Goal: Information Seeking & Learning: Learn about a topic

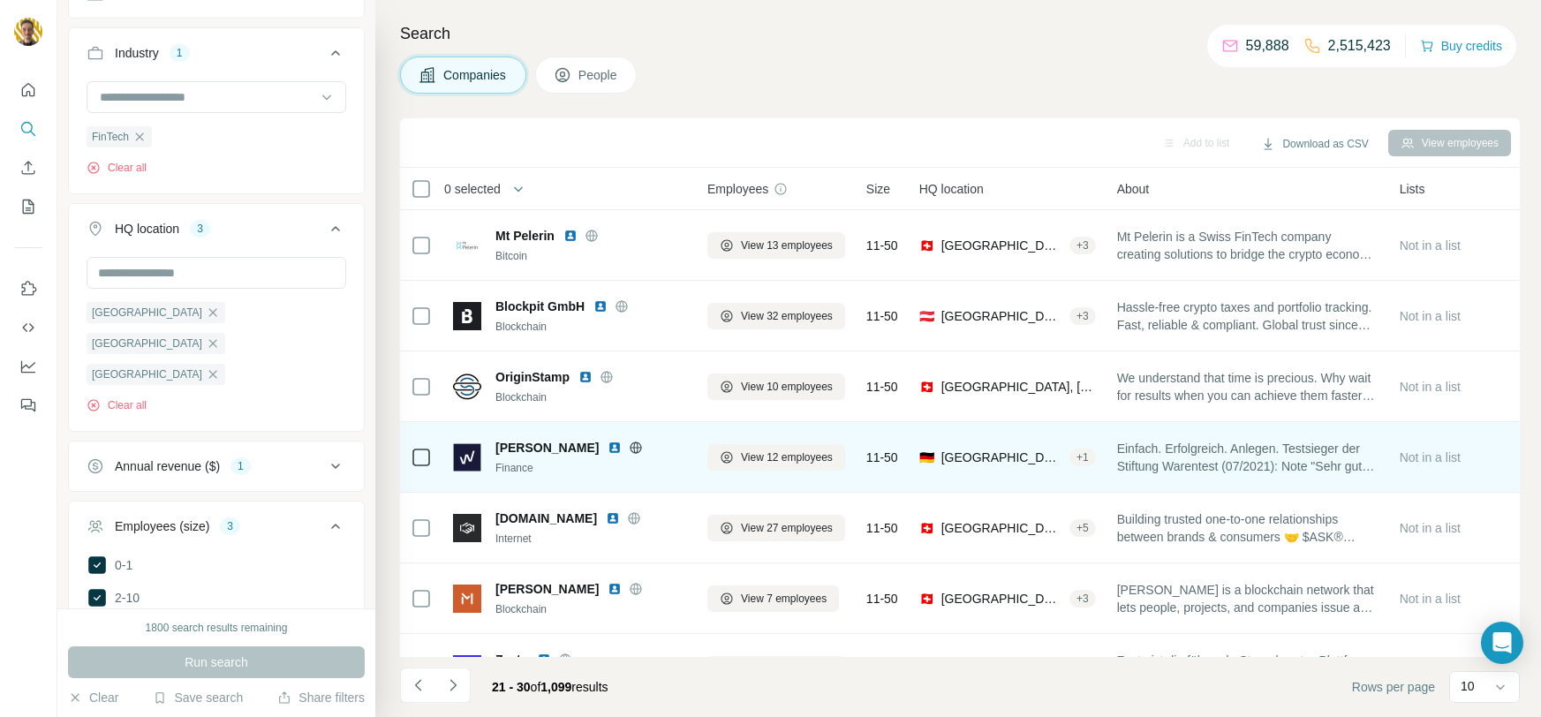
click at [631, 447] on icon at bounding box center [636, 447] width 11 height 1
click at [608, 445] on img at bounding box center [615, 448] width 14 height 14
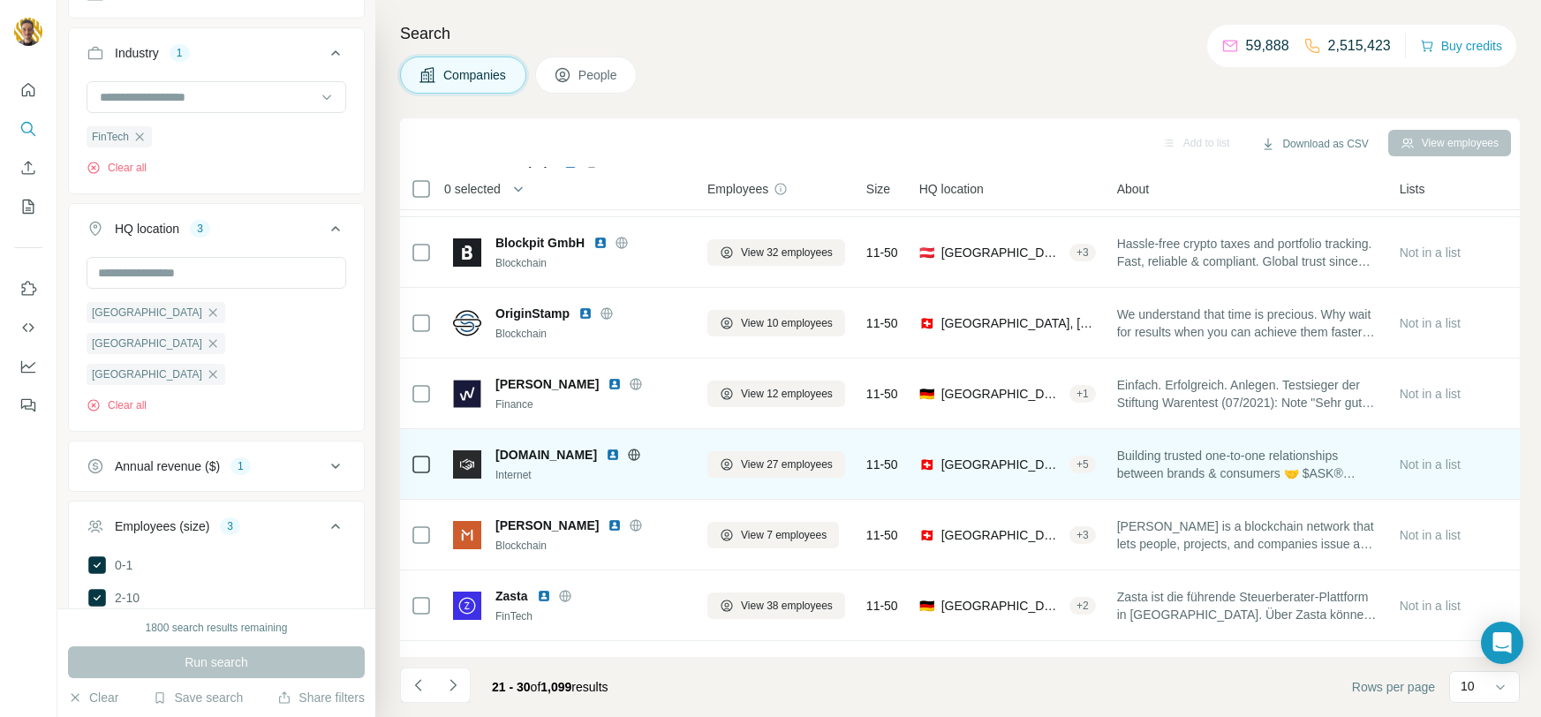
scroll to position [84, 0]
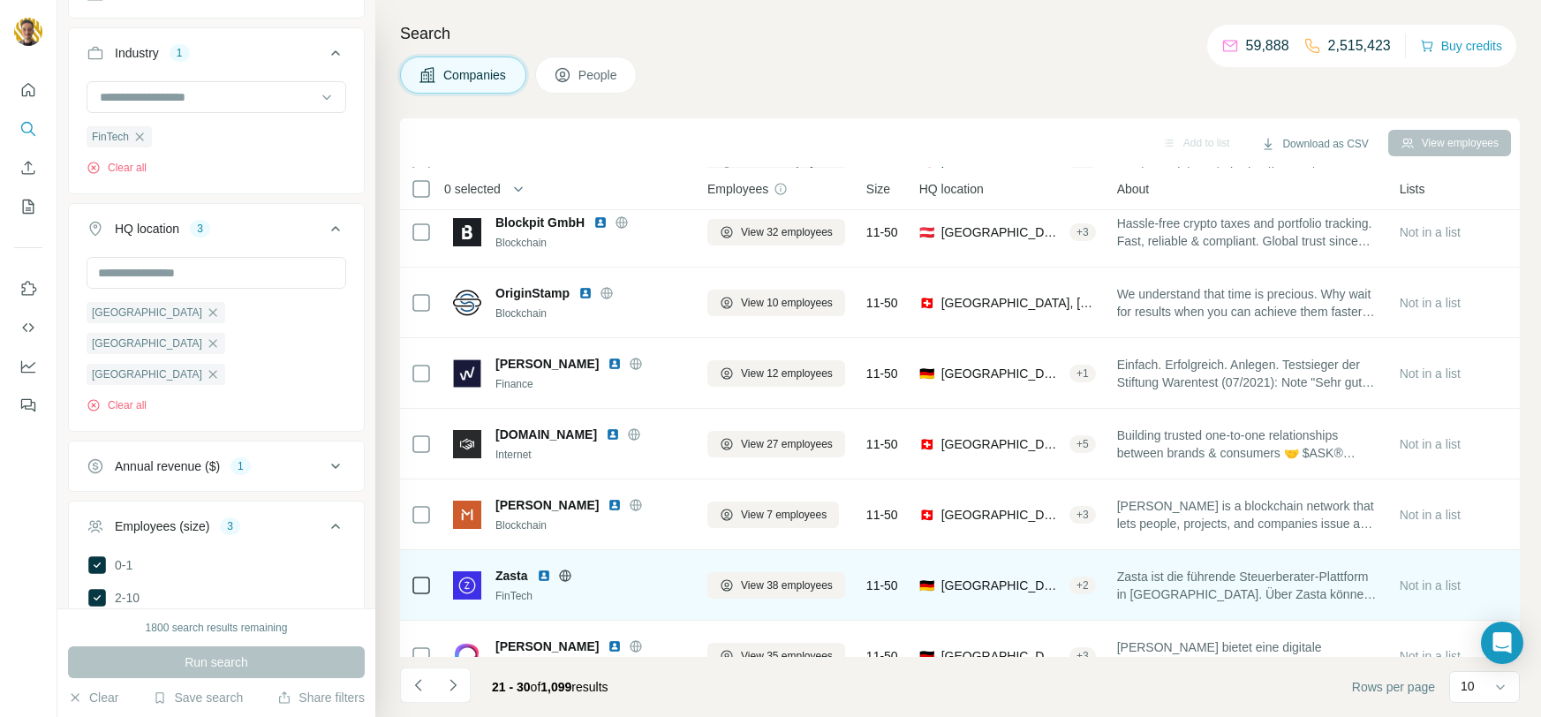
click at [564, 571] on icon at bounding box center [565, 575] width 4 height 11
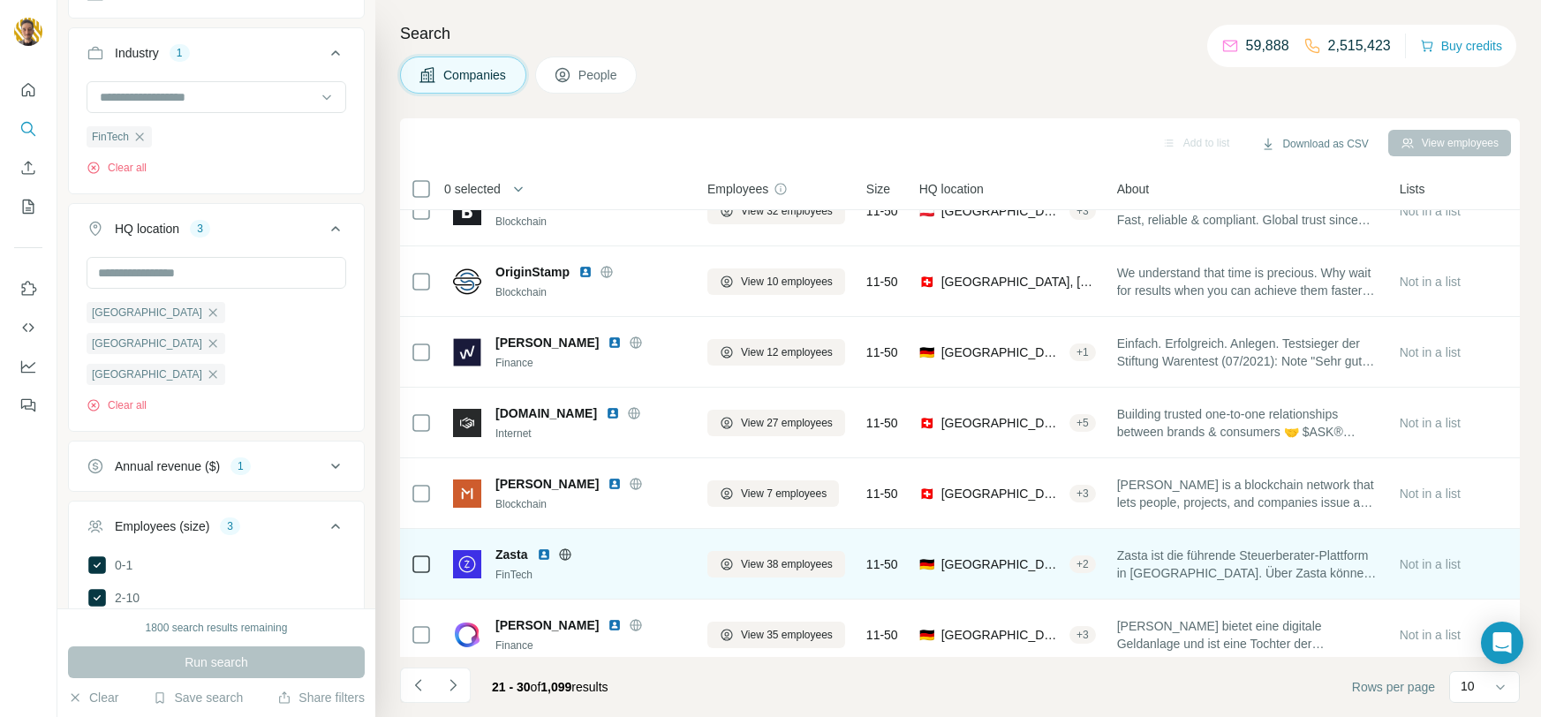
scroll to position [169, 0]
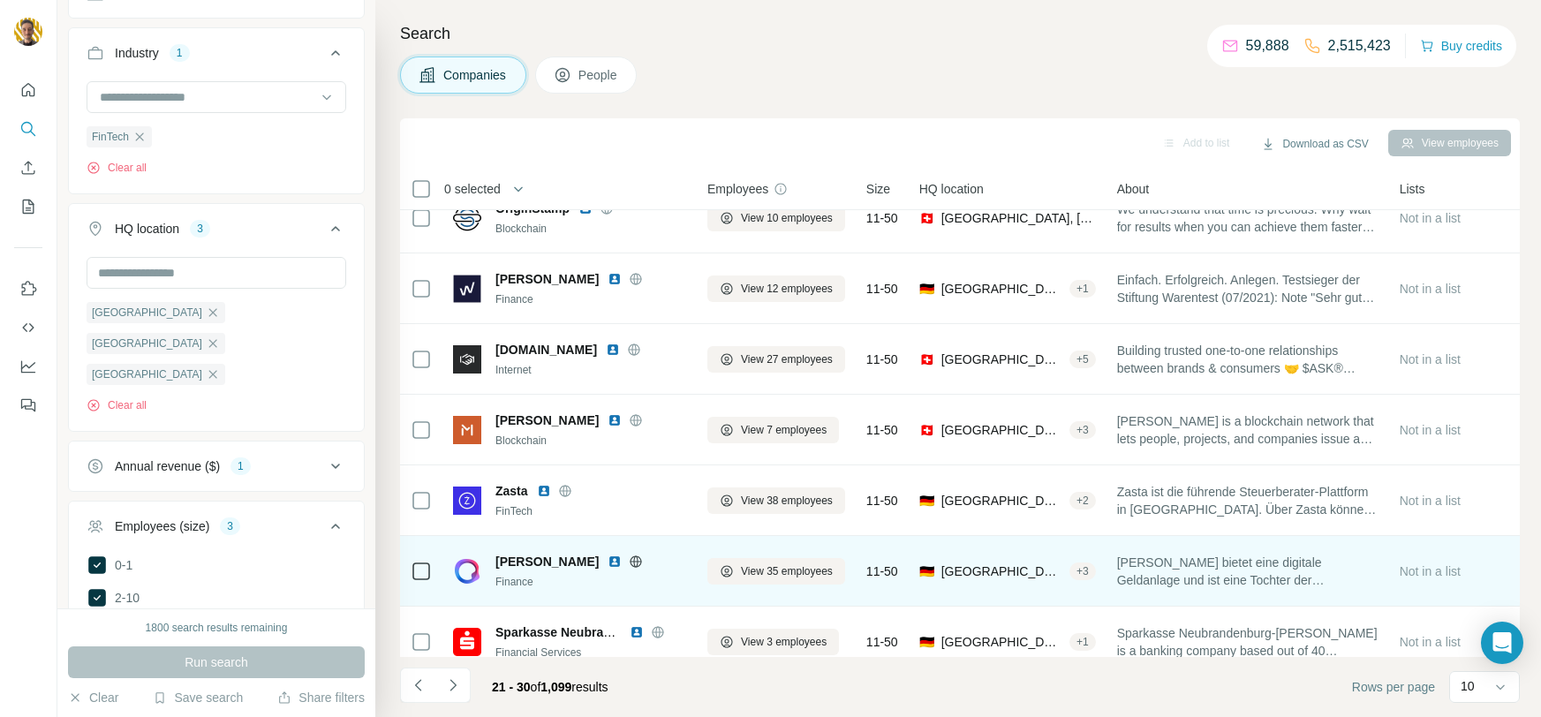
click at [629, 566] on icon at bounding box center [636, 562] width 14 height 14
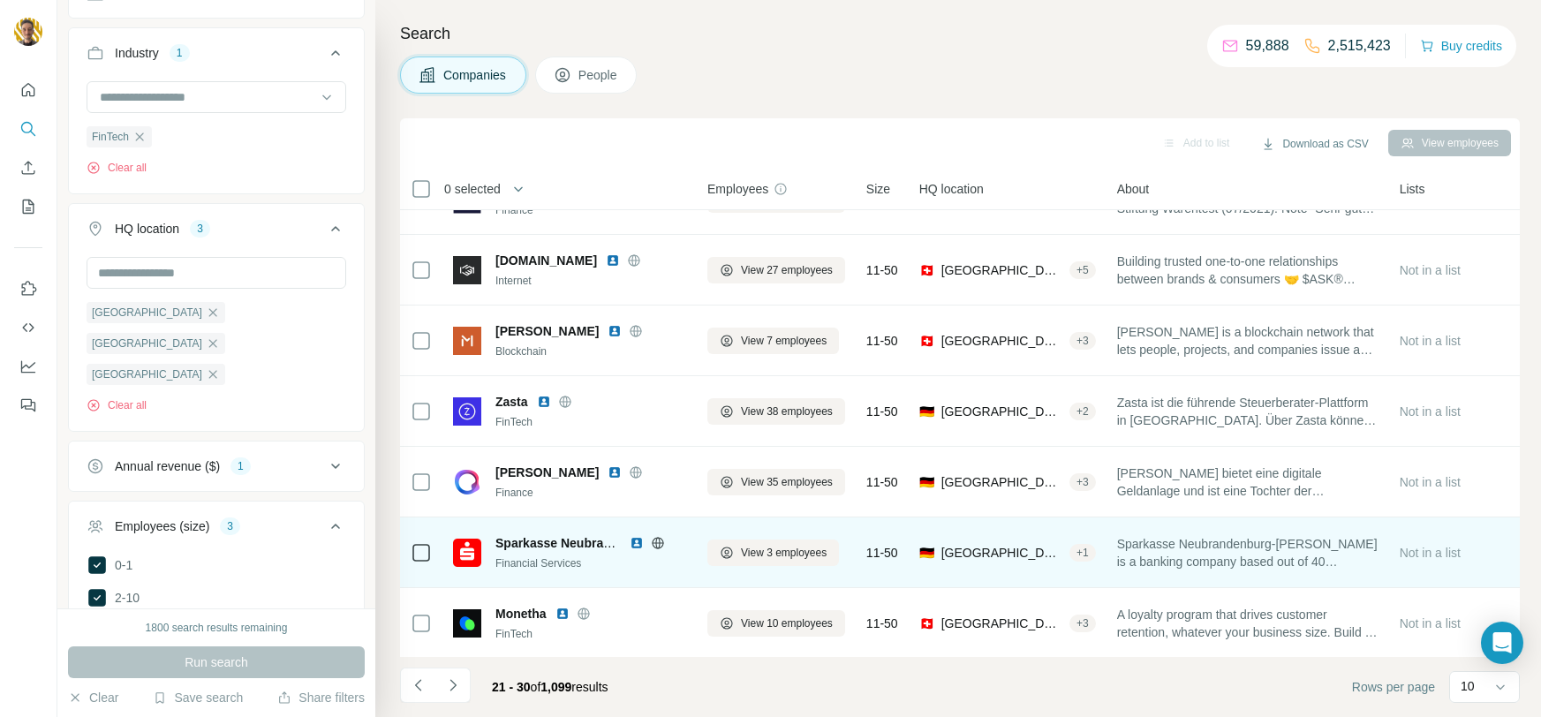
scroll to position [259, 0]
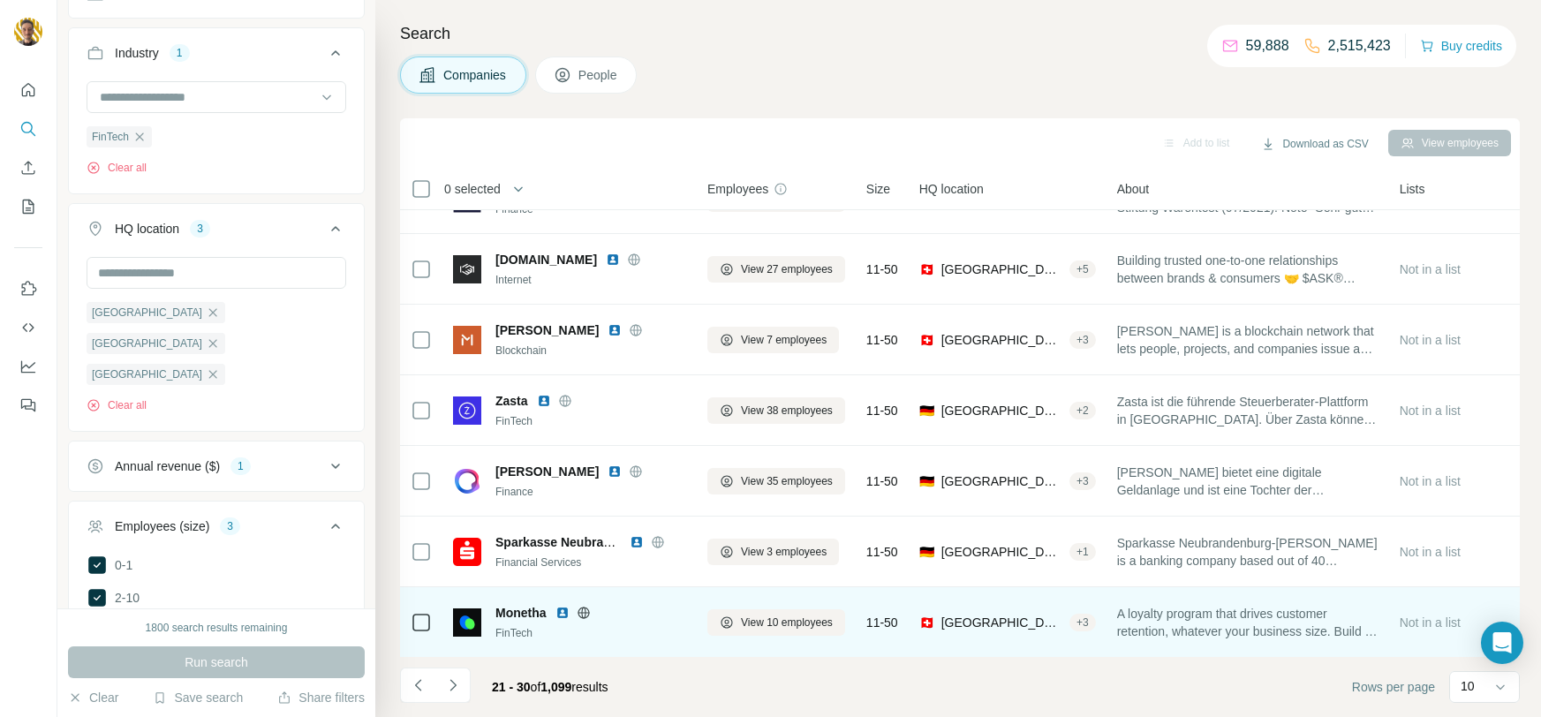
click at [580, 612] on icon at bounding box center [583, 612] width 11 height 11
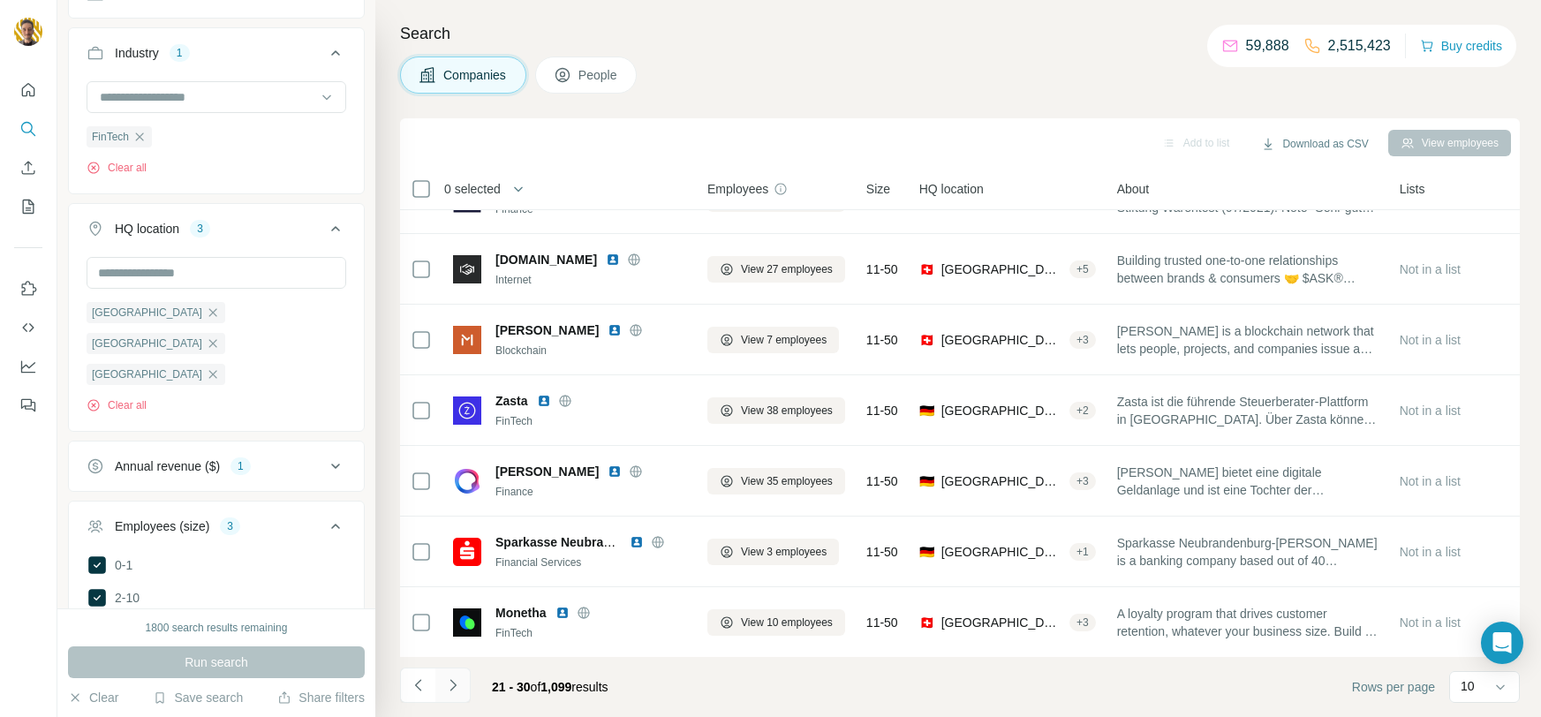
click at [452, 679] on icon "Navigate to next page" at bounding box center [453, 686] width 18 height 18
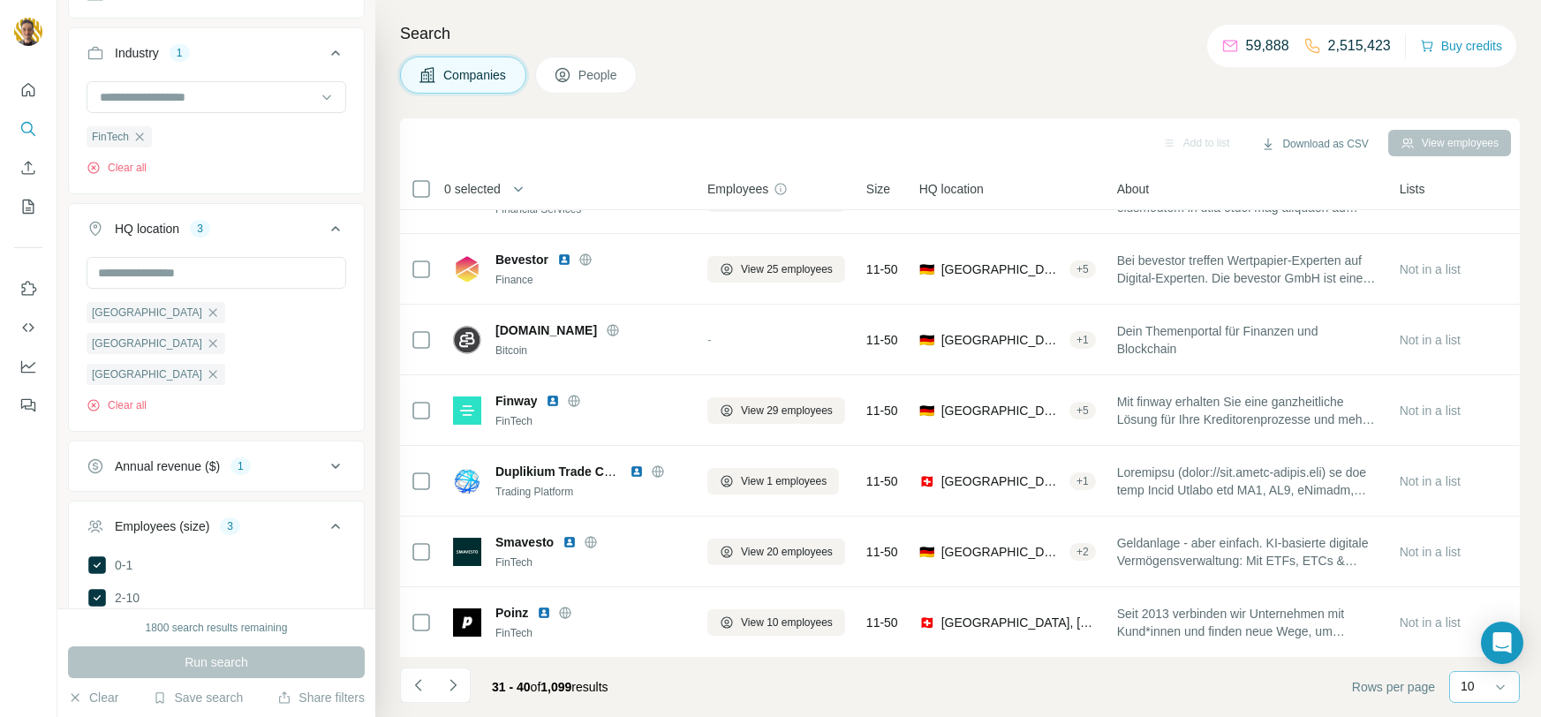
click at [1511, 687] on input at bounding box center [1537, 687] width 53 height 19
click at [1478, 545] on p "60" at bounding box center [1472, 552] width 14 height 18
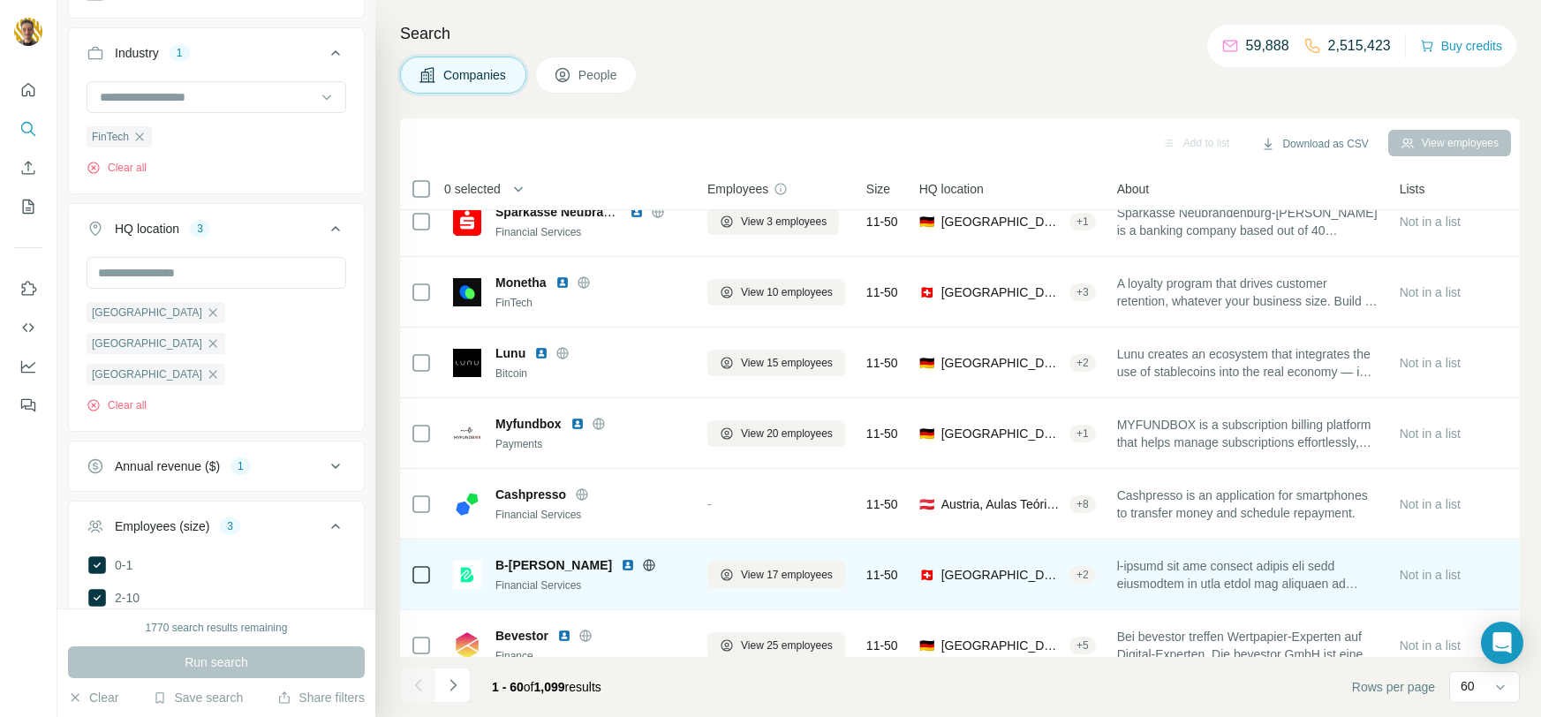
scroll to position [2141, 0]
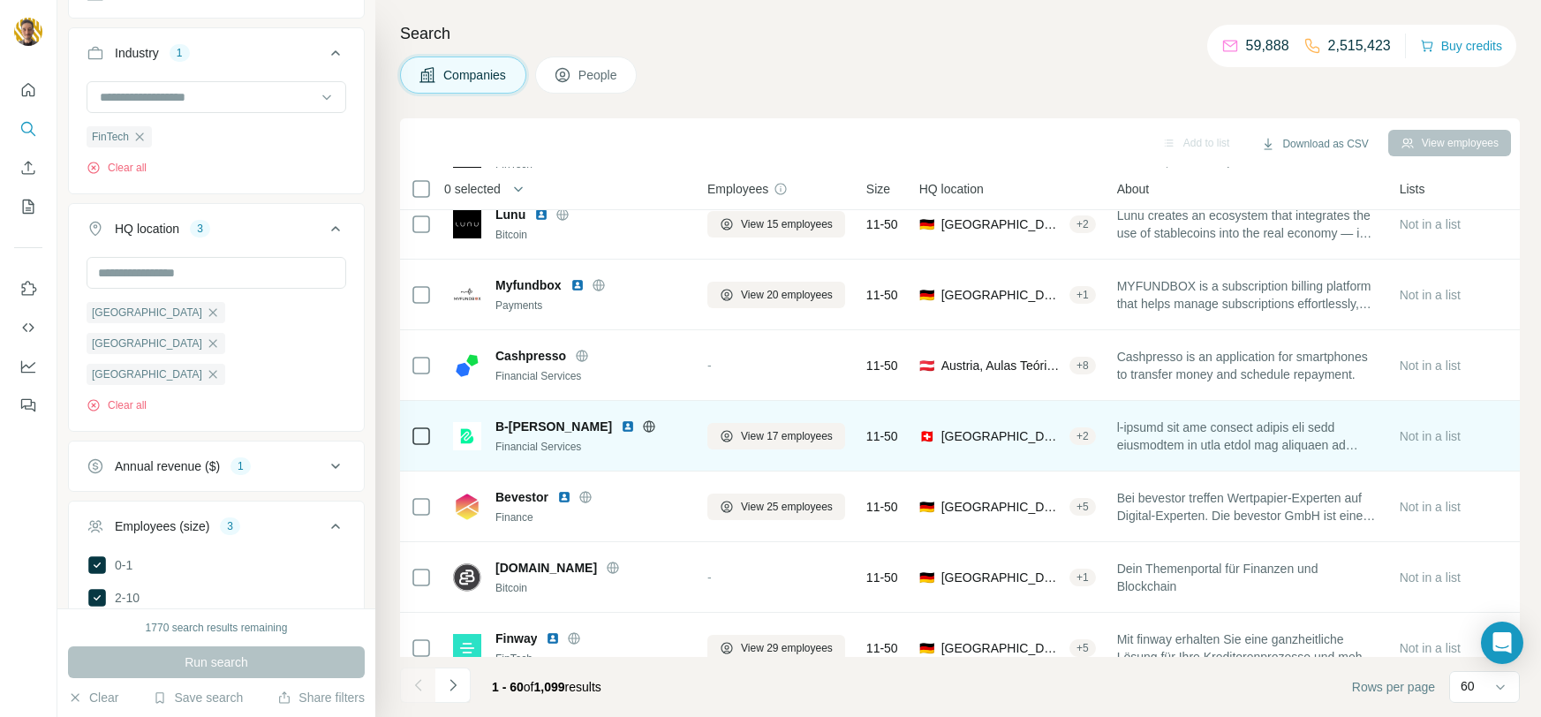
click at [642, 428] on icon at bounding box center [649, 427] width 14 height 14
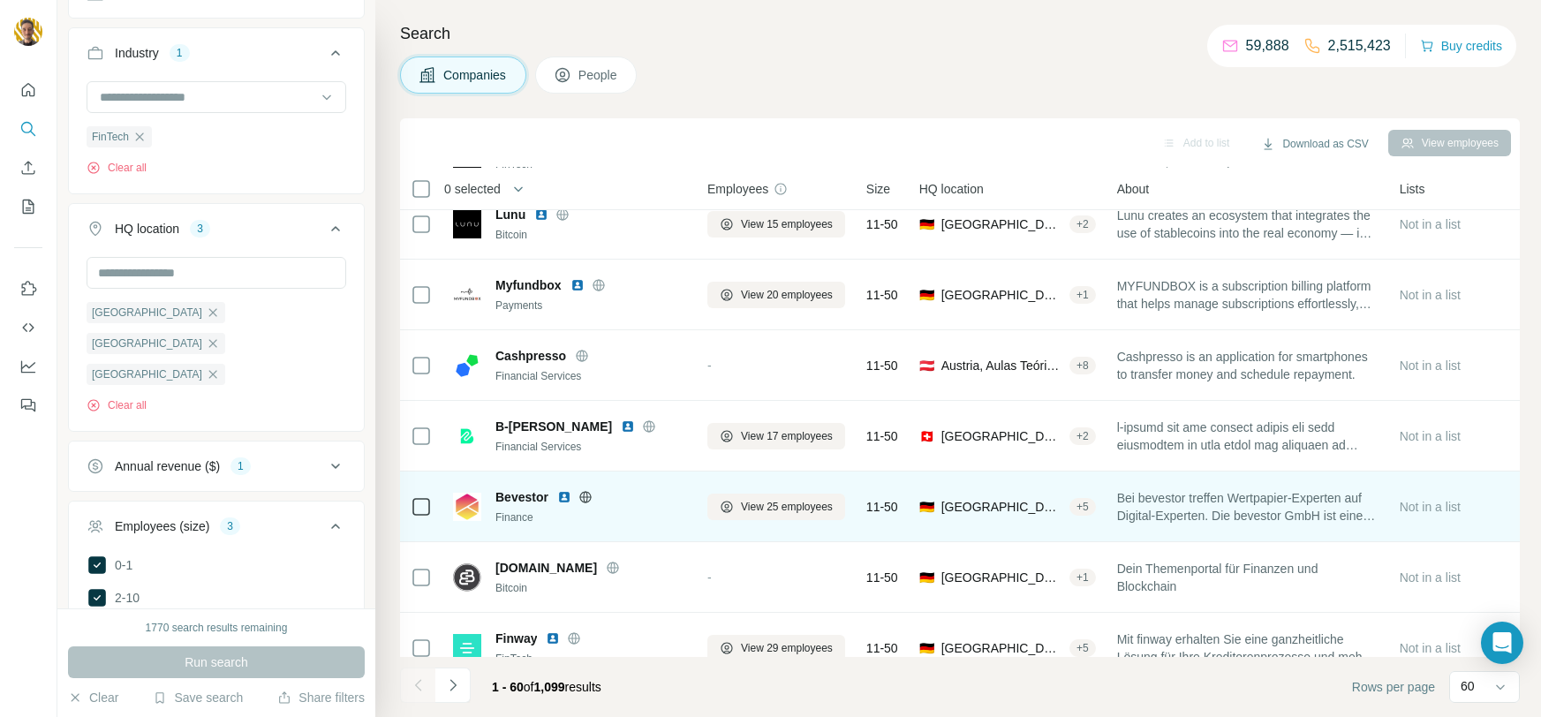
click at [587, 496] on icon at bounding box center [585, 496] width 4 height 11
click at [563, 495] on img at bounding box center [564, 497] width 14 height 14
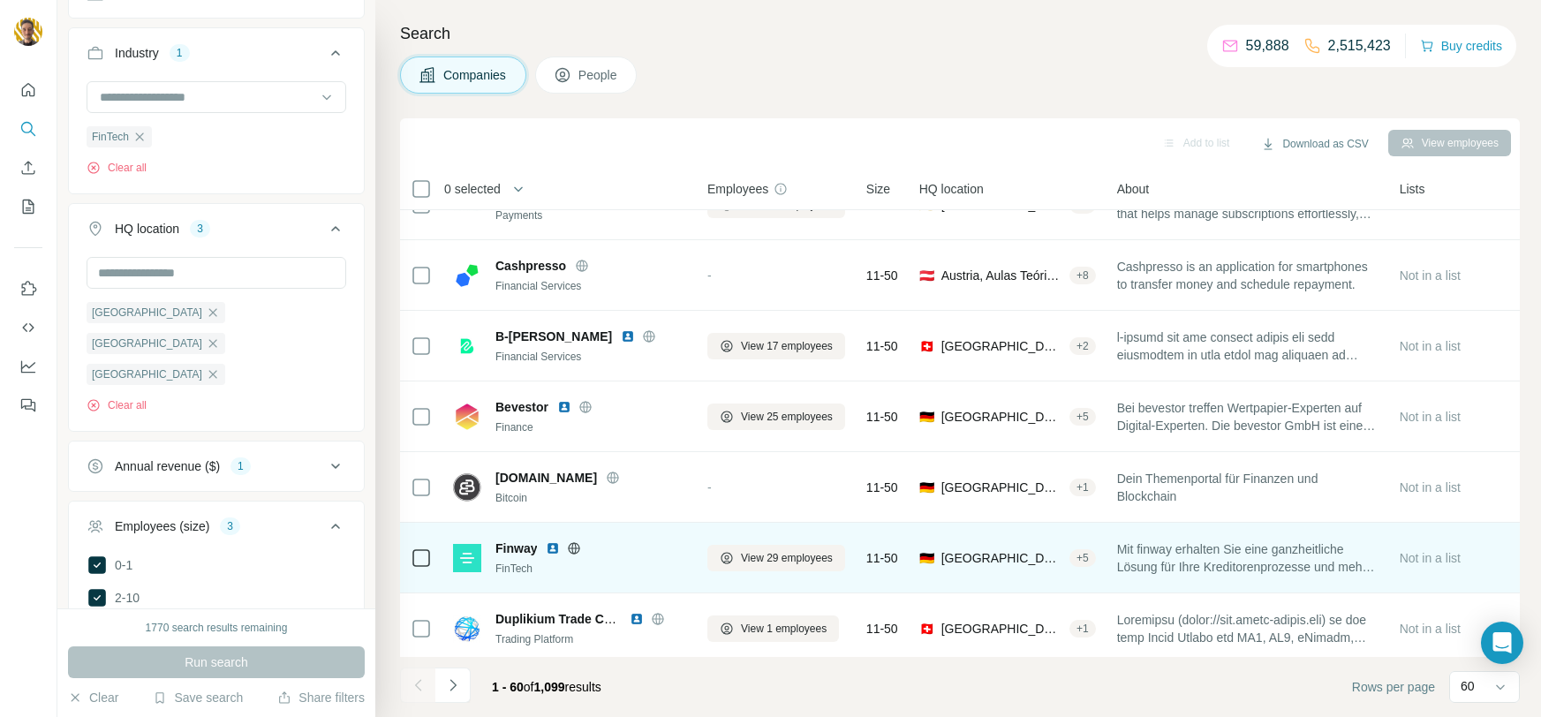
scroll to position [2261, 0]
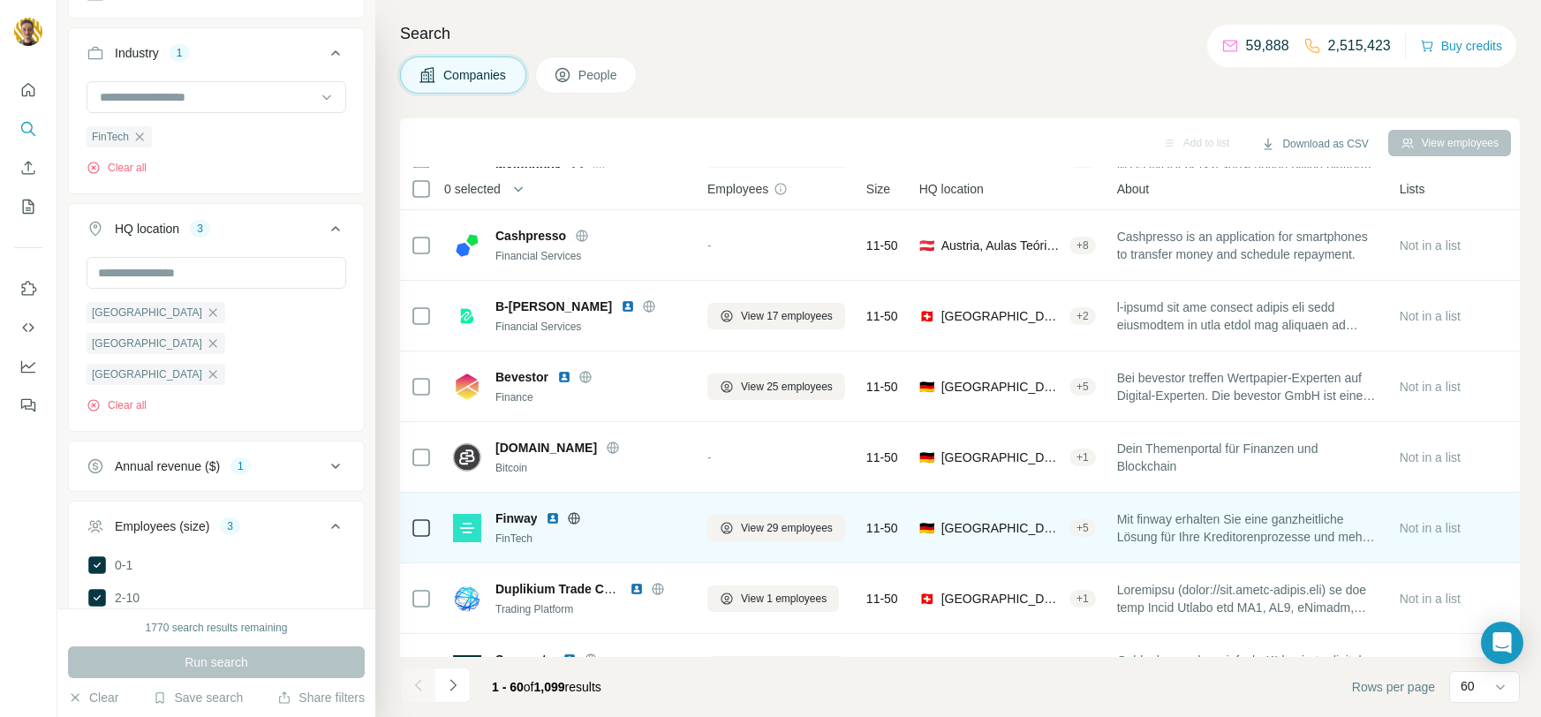
click at [574, 514] on icon at bounding box center [574, 518] width 14 height 14
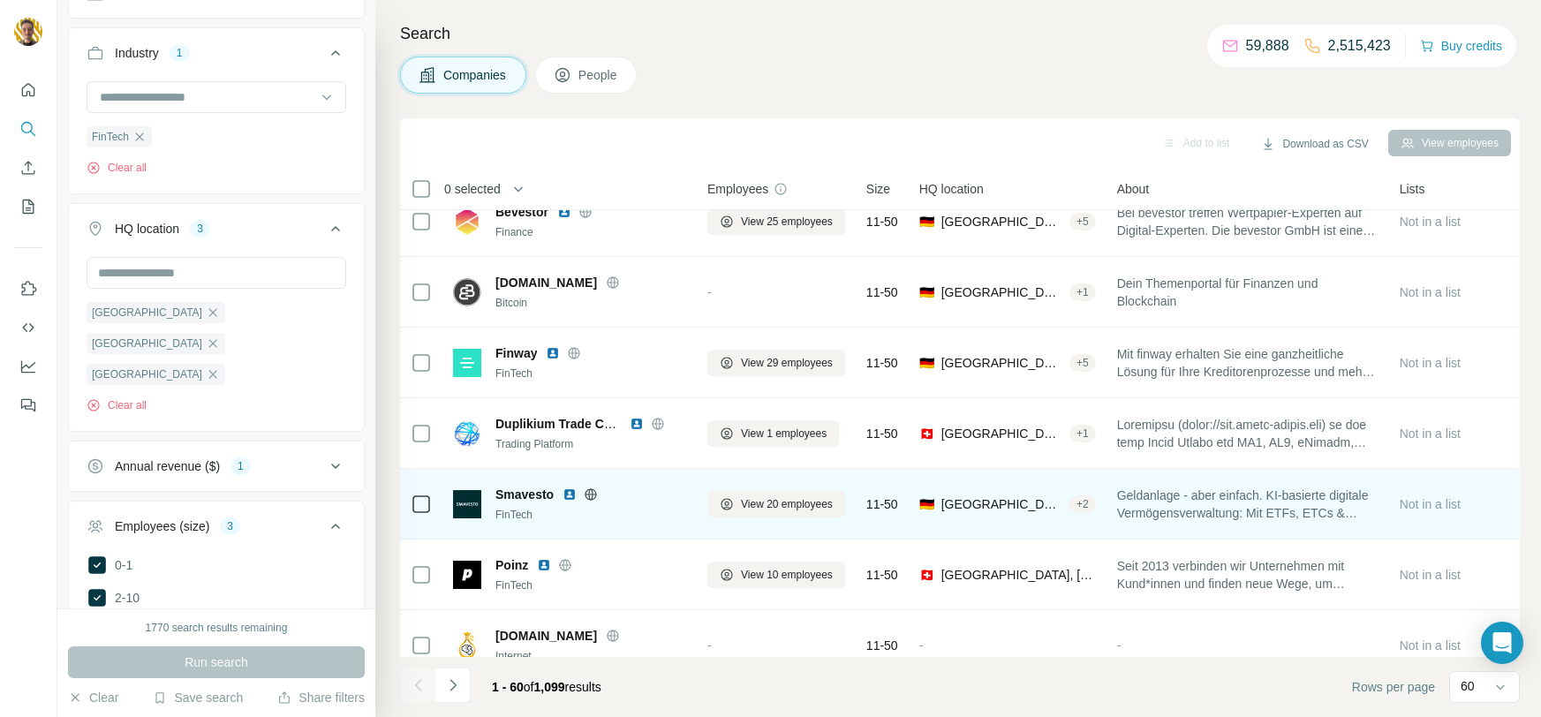
scroll to position [2419, 0]
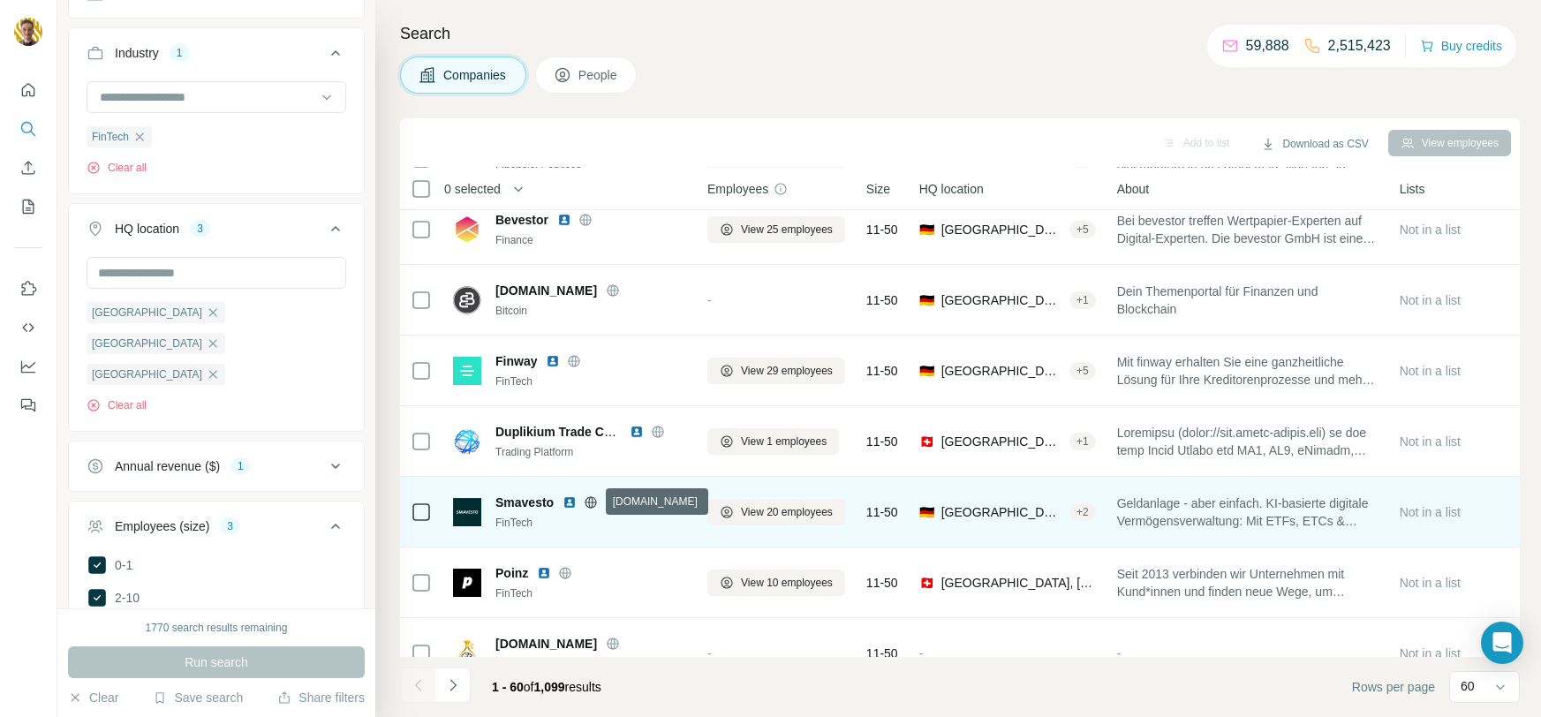
click at [593, 501] on icon at bounding box center [591, 501] width 4 height 11
click at [570, 504] on img at bounding box center [570, 503] width 14 height 14
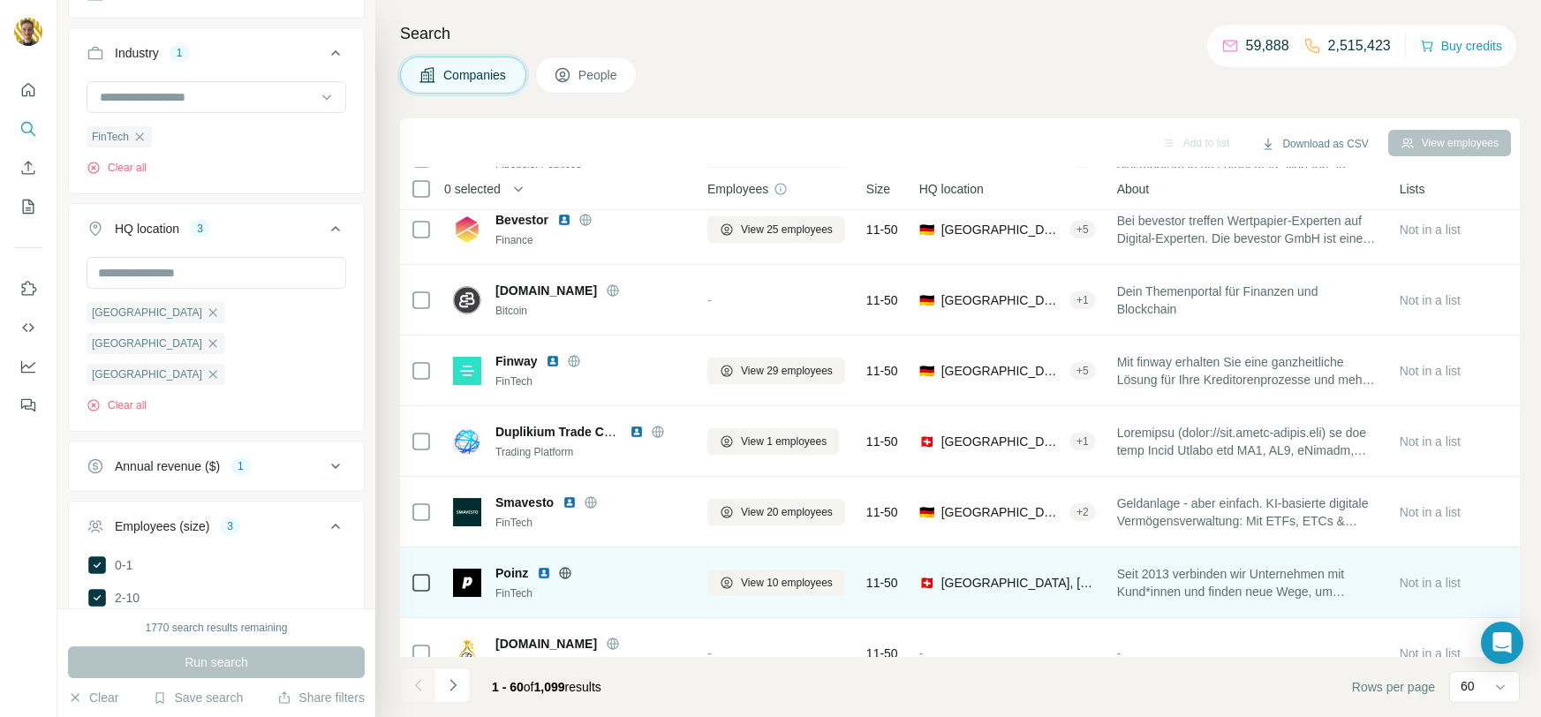
click at [569, 572] on icon at bounding box center [565, 573] width 14 height 14
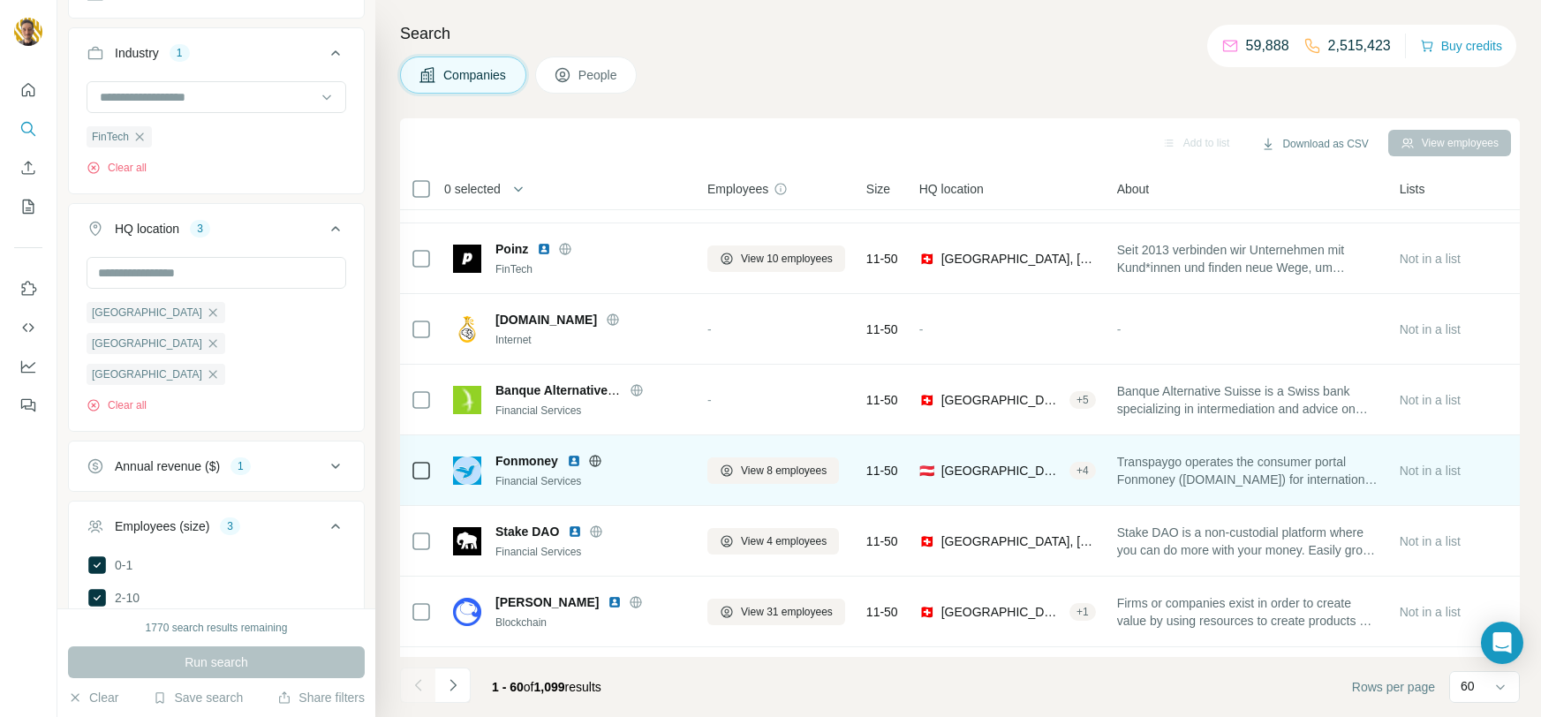
scroll to position [2779, 0]
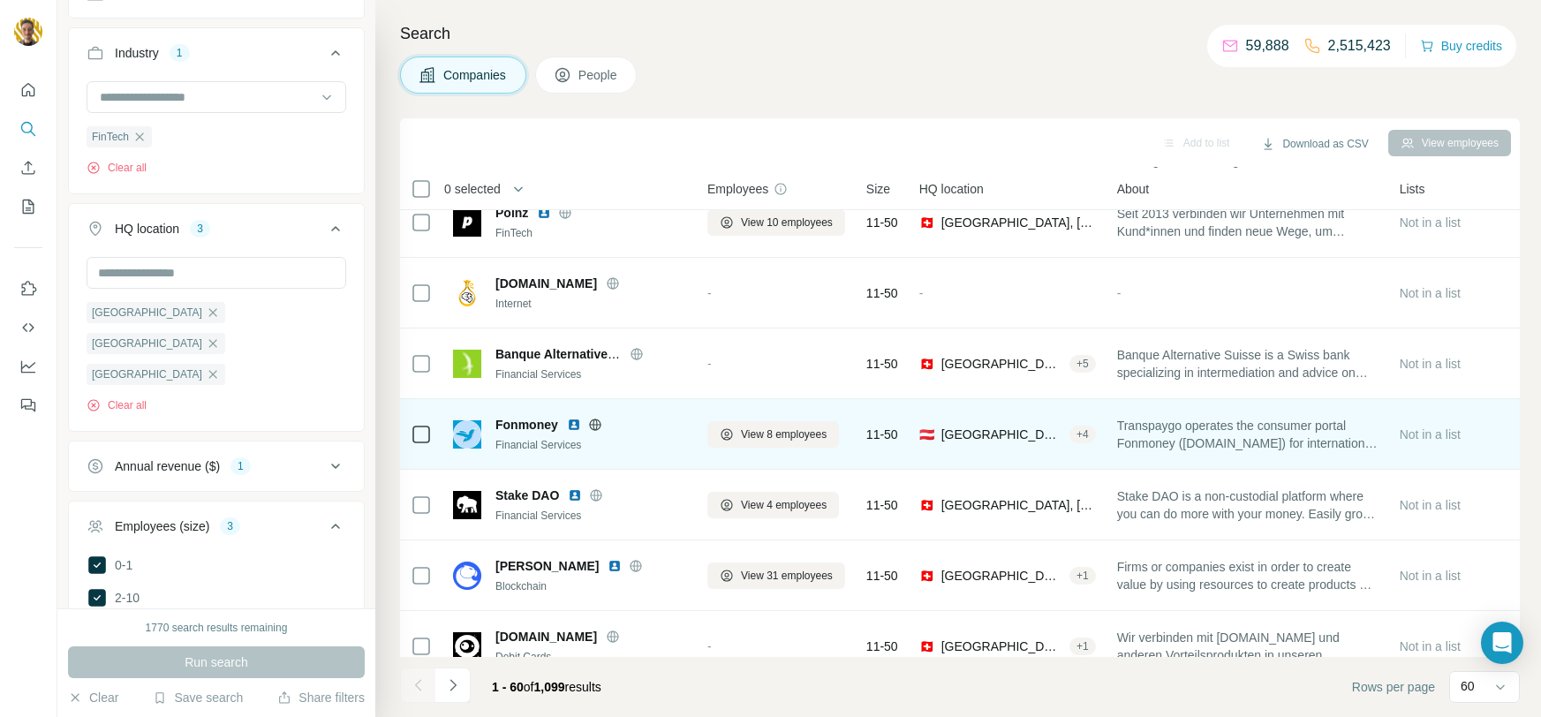
click at [595, 428] on icon at bounding box center [595, 424] width 4 height 11
click at [574, 424] on img at bounding box center [574, 425] width 14 height 14
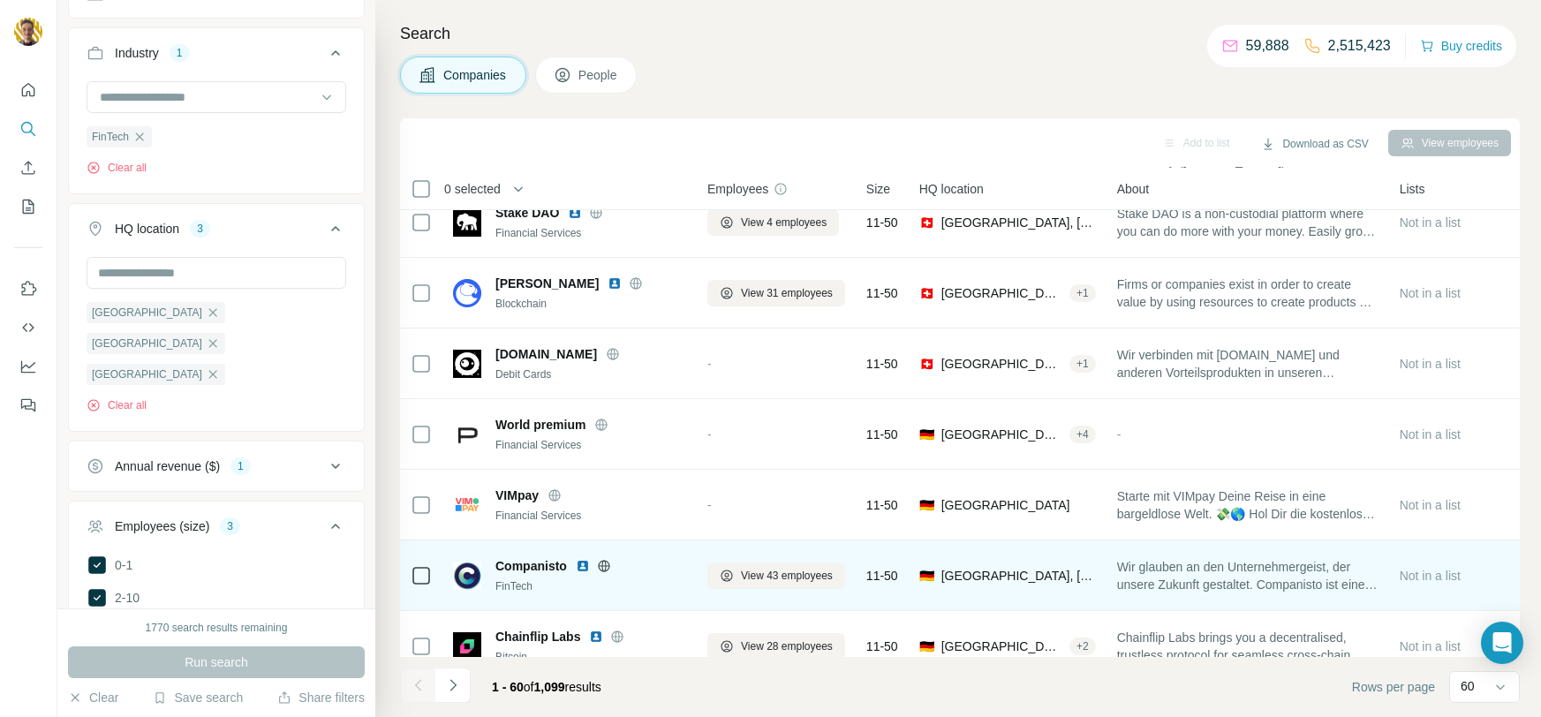
scroll to position [3162, 0]
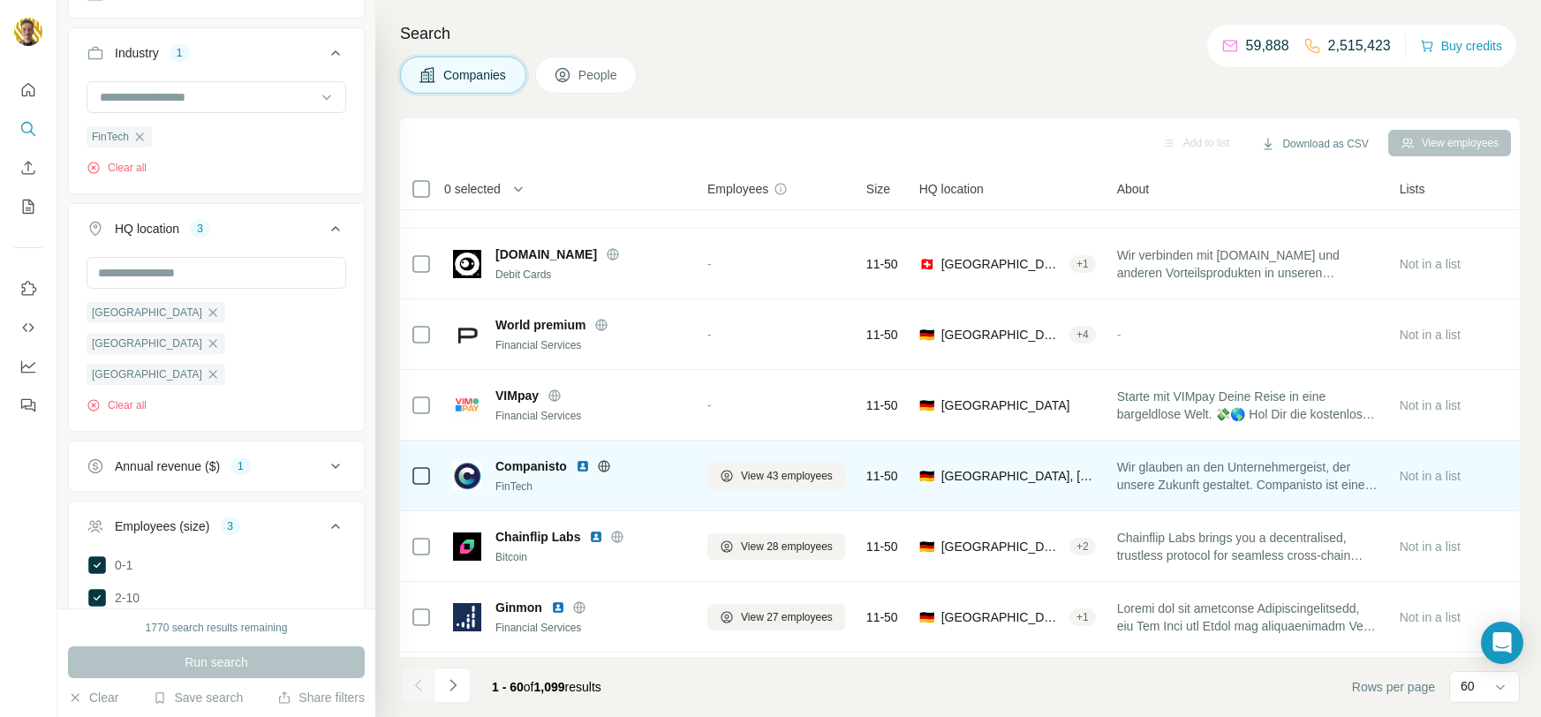
click at [610, 469] on icon at bounding box center [604, 466] width 14 height 14
click at [578, 459] on img at bounding box center [583, 466] width 14 height 14
